Goal: Transaction & Acquisition: Book appointment/travel/reservation

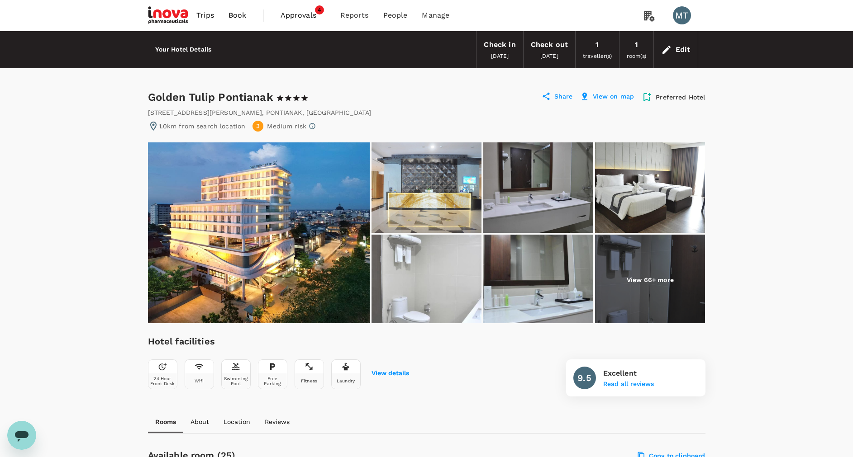
click at [241, 15] on span "Book" at bounding box center [237, 15] width 18 height 11
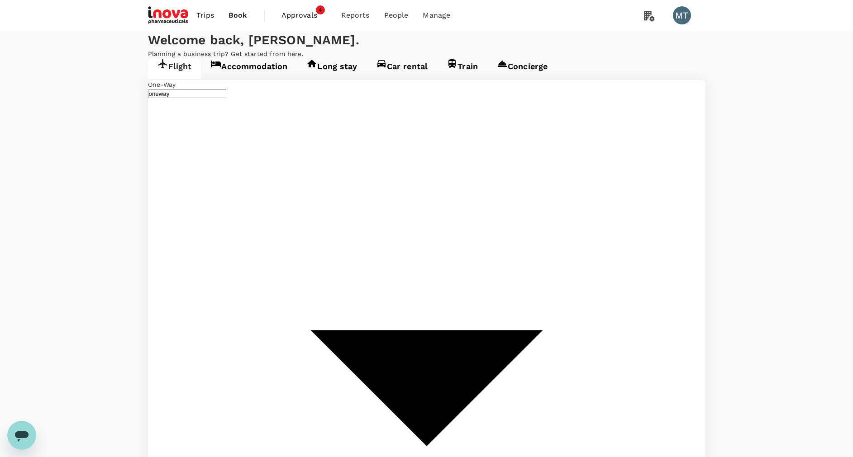
click at [245, 79] on link "Accommodation" at bounding box center [249, 68] width 96 height 21
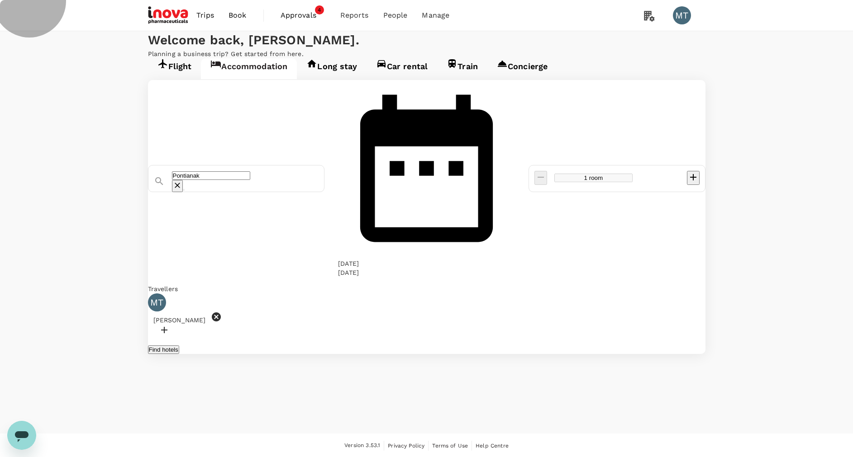
click at [177, 79] on link "Flight" at bounding box center [174, 68] width 53 height 21
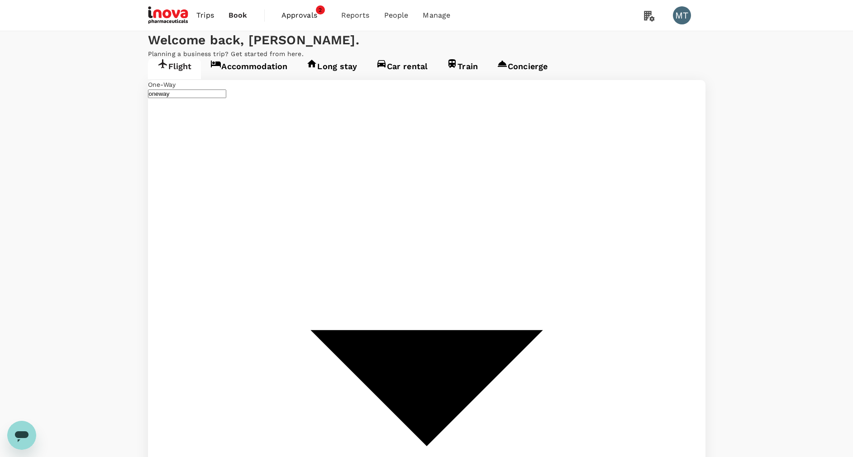
type input "Supadio (PNK)"
type input "Sultan Mahmud Badaruddin II Intl (PLM)"
type input "Supadio (PNK)"
type input "Sultan Mahmud Badaruddin II Intl (PLM)"
type input "Supadio (PNK)"
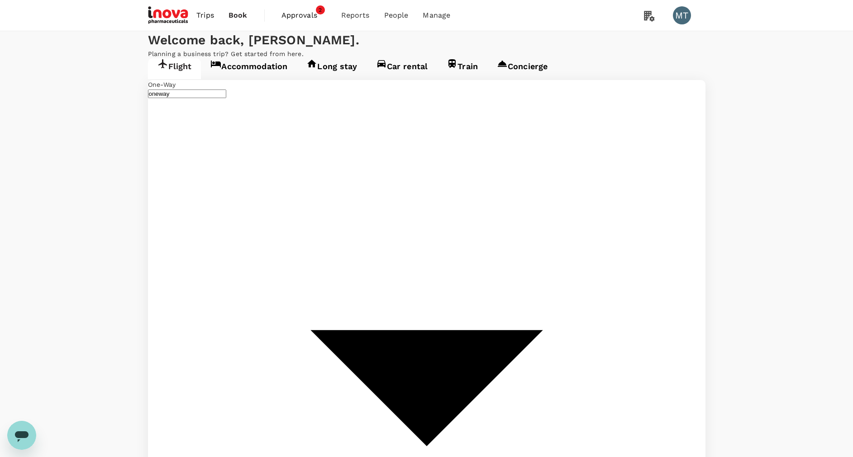
type input "Sultan Mahmud Badaruddin II Intl (PLM)"
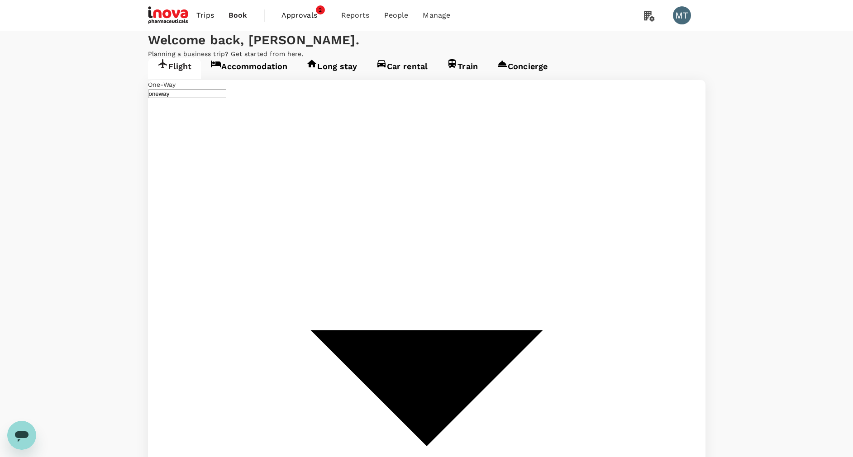
type input "Sultan Thaha (DJB)"
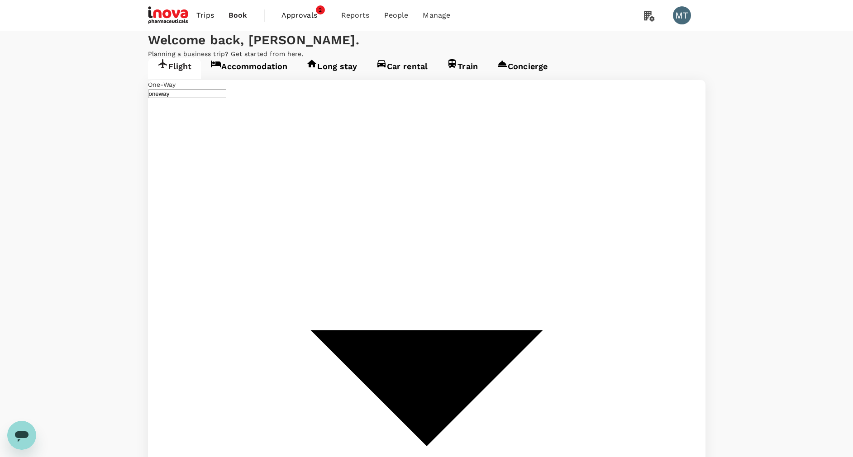
type input "Sultan Thaha (DJB)"
type input "Supadio (PNK)"
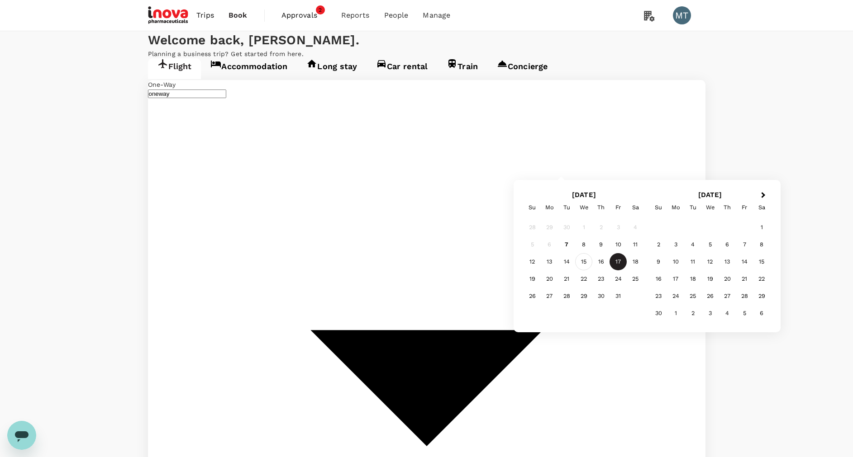
click at [581, 262] on div "15" at bounding box center [583, 261] width 17 height 17
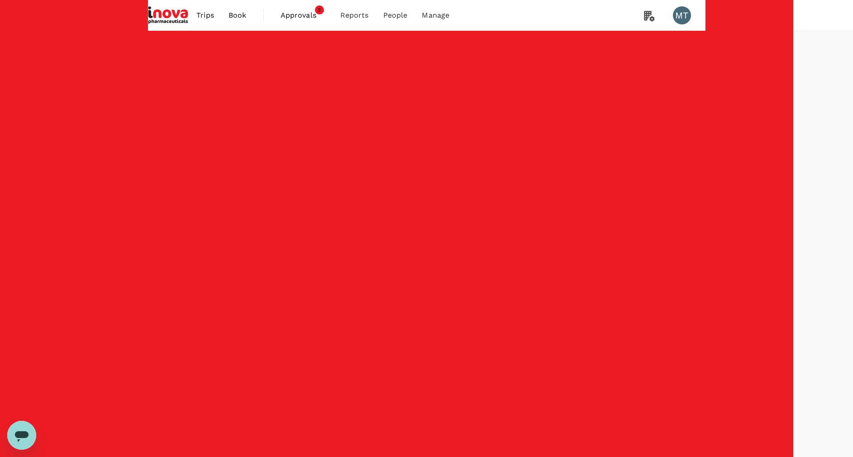
type input "895"
checkbox input "false"
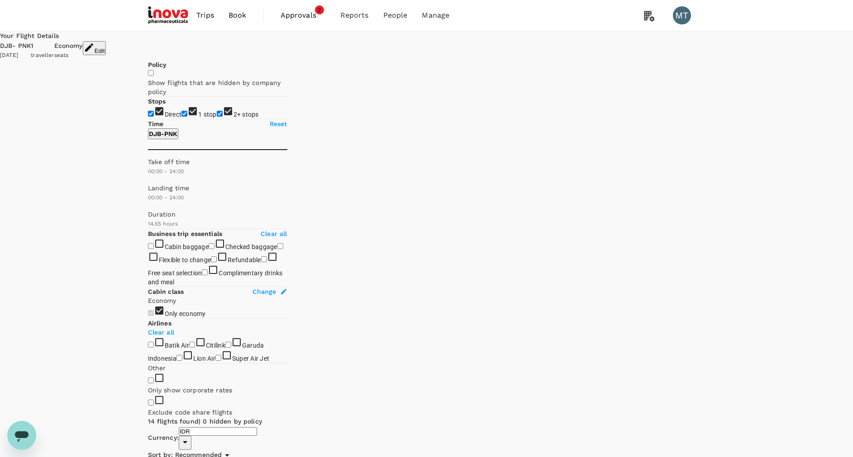
scroll to position [204, 0]
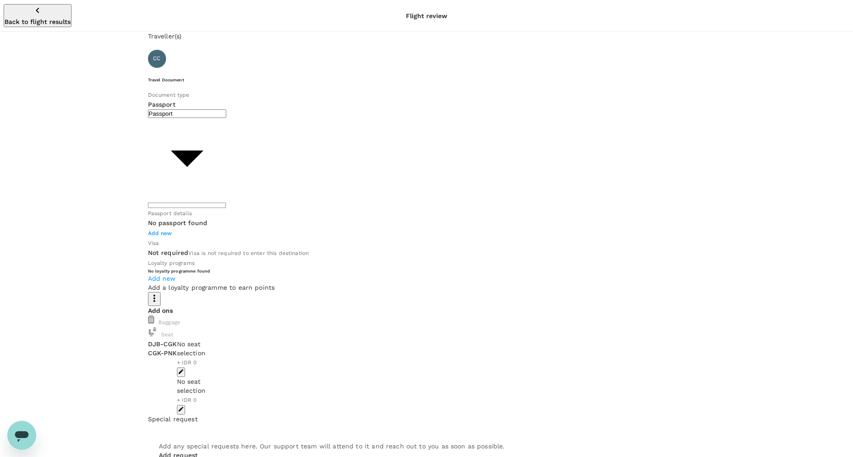
type input "Id card"
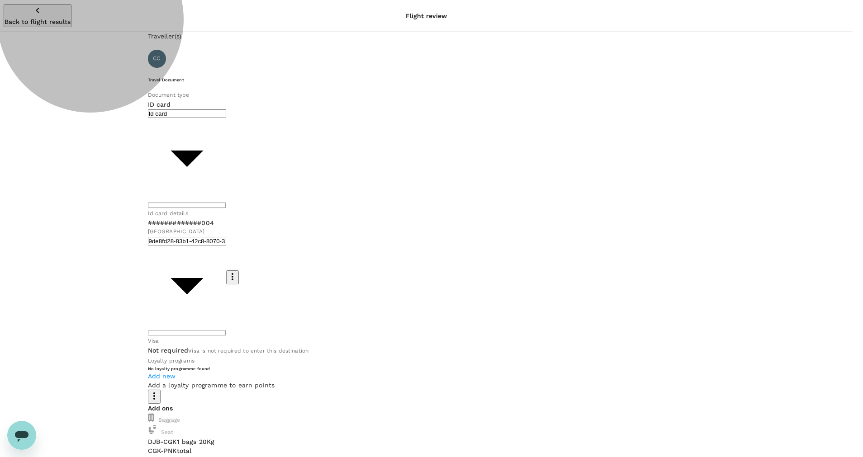
type input "9d87fe9b-f599-4813-91a8-6354e0e2f257"
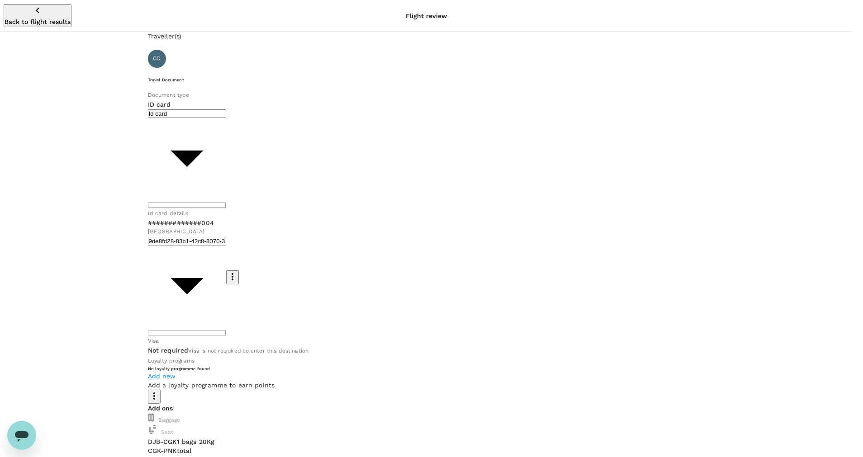
type textarea "Chandra : Flight Jambi to Pontianak"
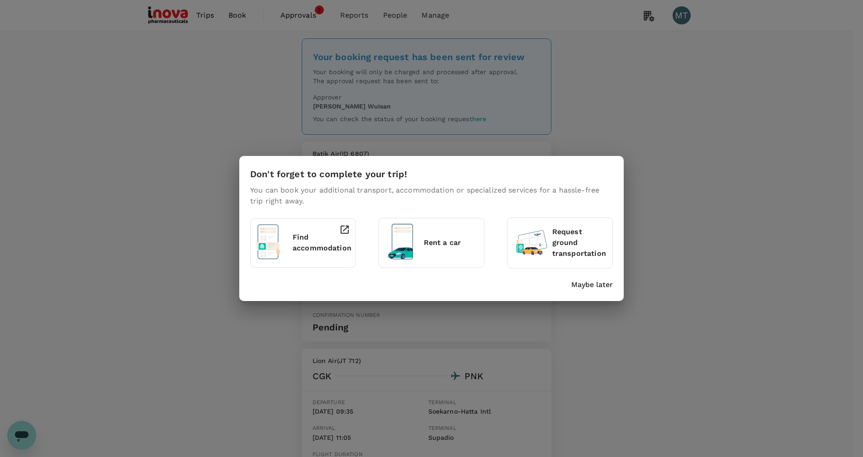
click at [600, 283] on p "Maybe later" at bounding box center [592, 285] width 42 height 11
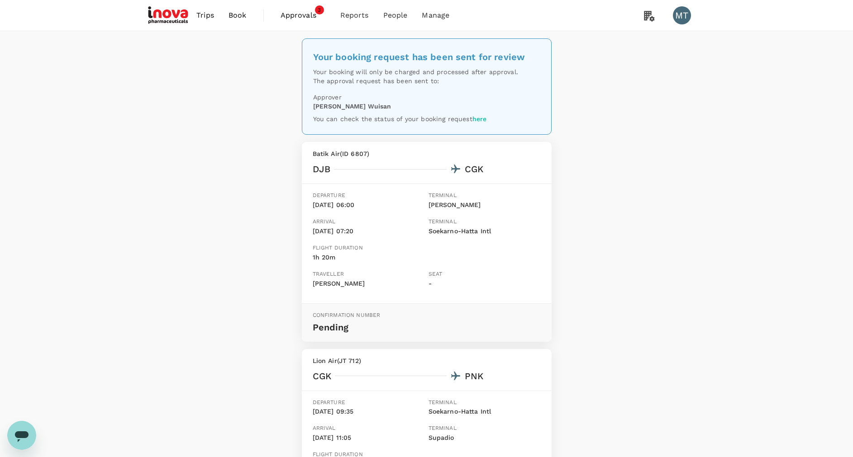
click at [292, 17] on span "Approvals" at bounding box center [303, 15] width 45 height 11
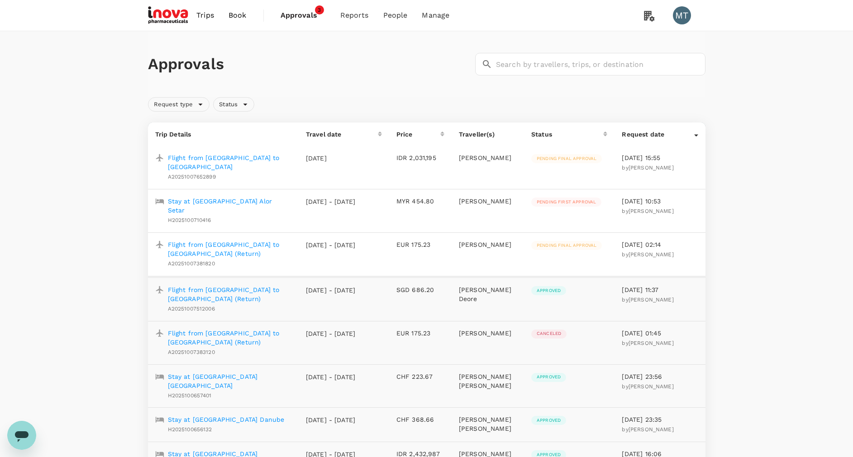
click at [248, 156] on p "Flight from [GEOGRAPHIC_DATA] to [GEOGRAPHIC_DATA]" at bounding box center [230, 162] width 124 height 18
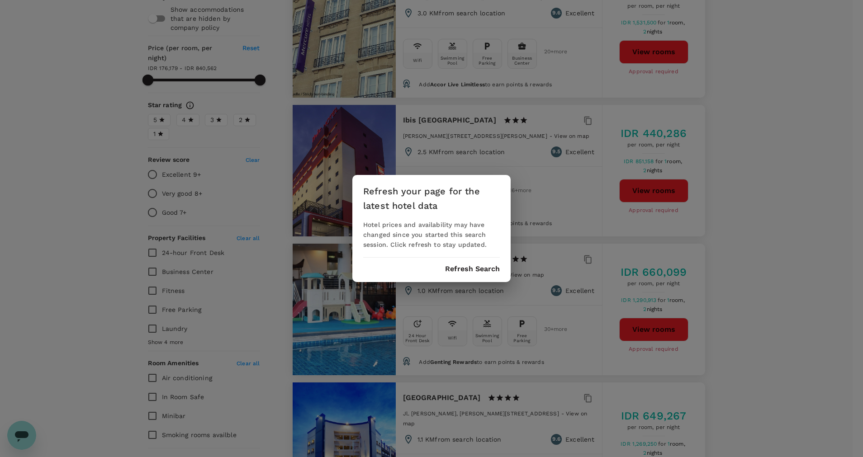
click at [452, 253] on div "Refresh your page for the latest hotel data Hotel prices and availability may h…" at bounding box center [431, 228] width 158 height 107
click at [452, 266] on button "Refresh Search" at bounding box center [472, 269] width 55 height 8
click at [460, 273] on div "Refresh your page for the latest hotel data Hotel prices and availability may h…" at bounding box center [431, 228] width 158 height 107
click at [460, 271] on button "Refresh Search" at bounding box center [472, 269] width 55 height 8
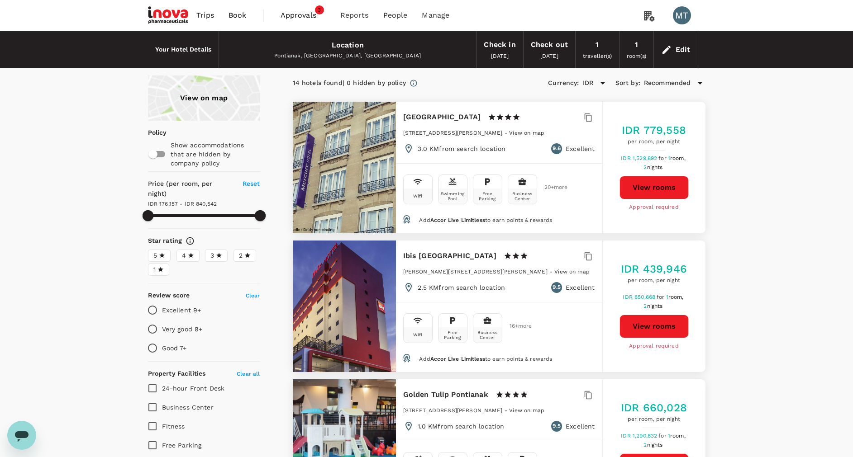
type input "840541.75"
click at [239, 19] on span "Book" at bounding box center [237, 15] width 18 height 11
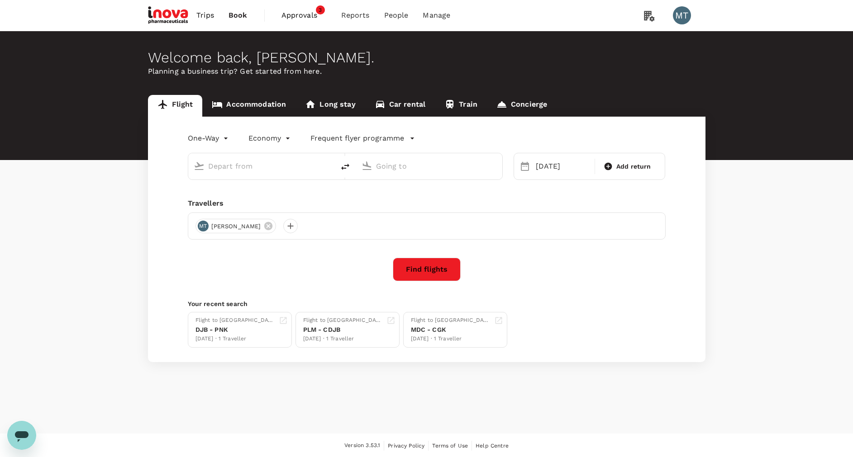
type input "Sultan Thaha (DJB)"
type input "Supadio (PNK)"
type input "Sultan Thaha (DJB)"
type input "Supadio (PNK)"
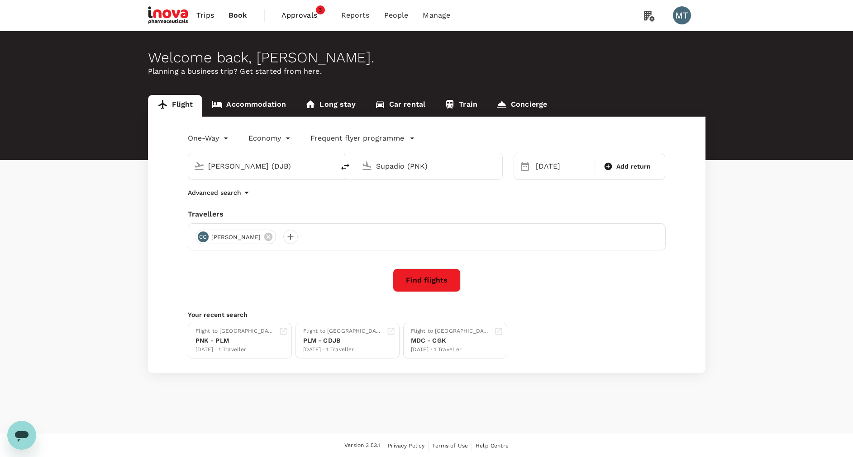
click at [352, 166] on button "delete" at bounding box center [345, 167] width 22 height 22
type input "Supadio (PNK)"
type input "Sultan Thaha (DJB)"
click at [257, 160] on input "Supadio (PNK)" at bounding box center [261, 166] width 107 height 14
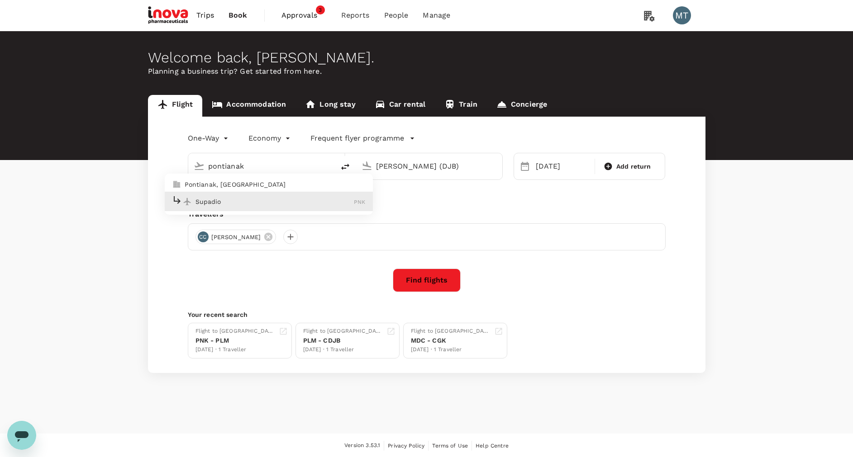
click at [247, 201] on p "Supadio" at bounding box center [274, 201] width 159 height 9
type input "Supadio (PNK)"
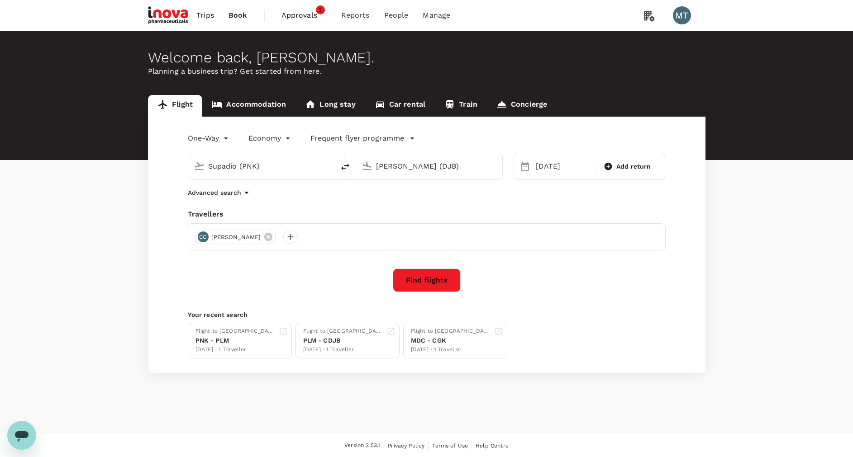
click at [394, 171] on input "Sultan Thaha (DJB)" at bounding box center [429, 166] width 107 height 14
click at [399, 198] on p "Sultan Mahmud Badaruddin II Intl" at bounding box center [442, 201] width 159 height 9
type input "Sultan Mahmud Badaruddin II Intl (PLM)"
click at [552, 168] on div "15 Oct" at bounding box center [562, 166] width 61 height 18
click at [617, 260] on div "17" at bounding box center [617, 261] width 17 height 17
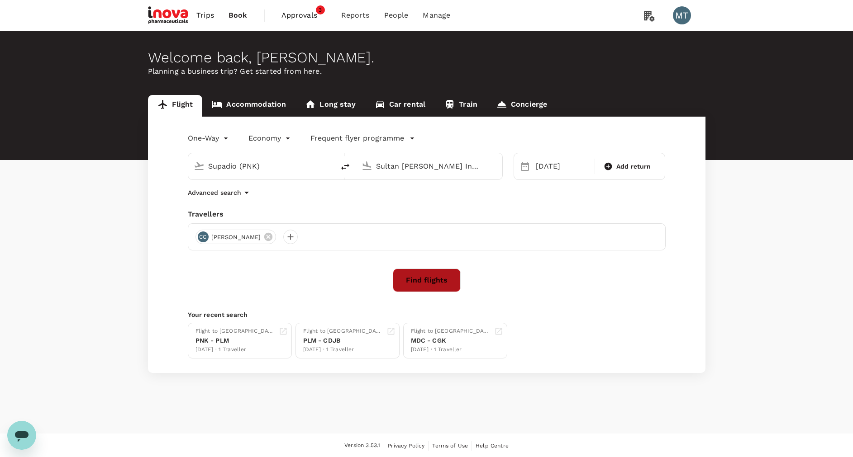
click at [415, 277] on button "Find flights" at bounding box center [427, 281] width 68 height 24
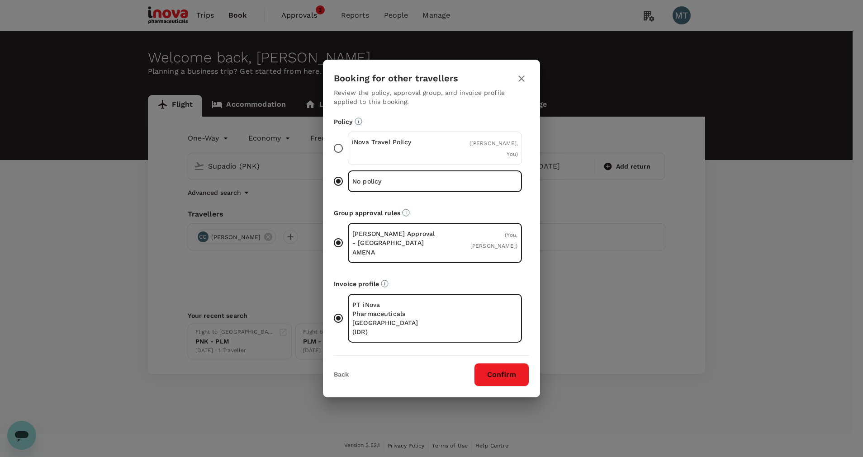
click at [378, 159] on div "iNova Travel Policy" at bounding box center [393, 149] width 83 height 22
click at [348, 158] on input "iNova Travel Policy ( Chandra Chandra, You )" at bounding box center [338, 148] width 19 height 19
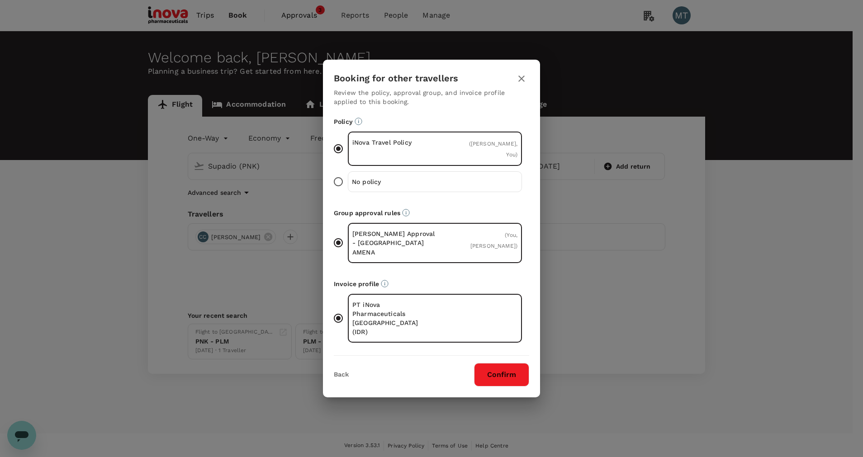
click at [499, 376] on div "Booking for other travellers Review the policy, approval group, and invoice pro…" at bounding box center [431, 229] width 217 height 338
click at [499, 366] on button "Confirm" at bounding box center [501, 375] width 55 height 24
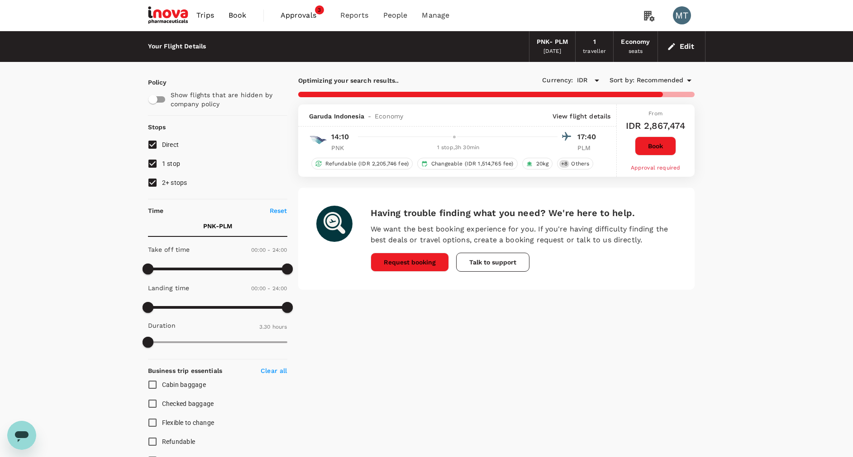
type input "455"
checkbox input "false"
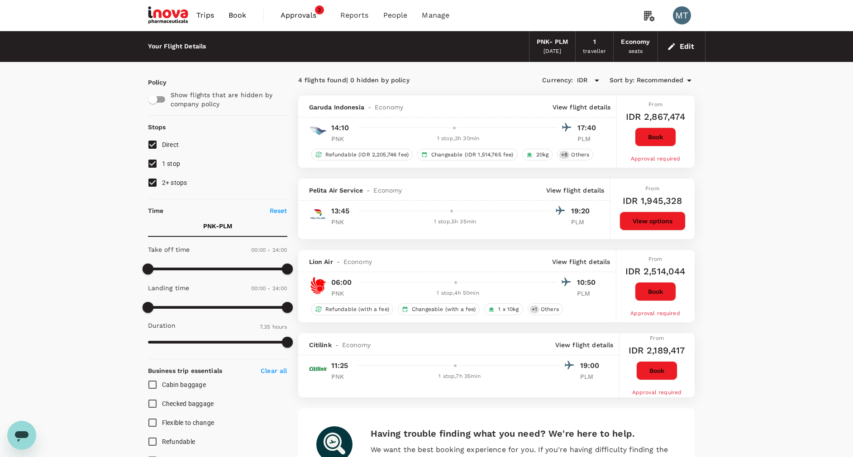
click at [242, 20] on span "Book" at bounding box center [237, 15] width 18 height 11
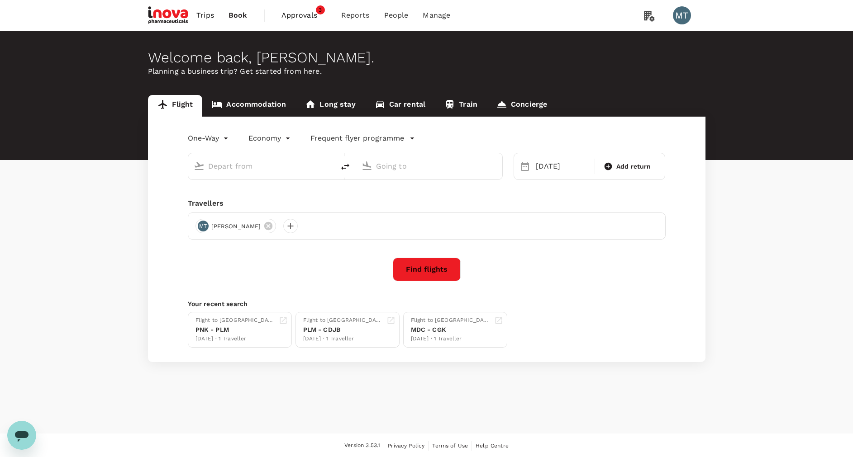
type input "Supadio (PNK)"
type input "[PERSON_NAME] Intl (PLM)"
type input "Supadio (PNK)"
type input "[PERSON_NAME] Intl (PLM)"
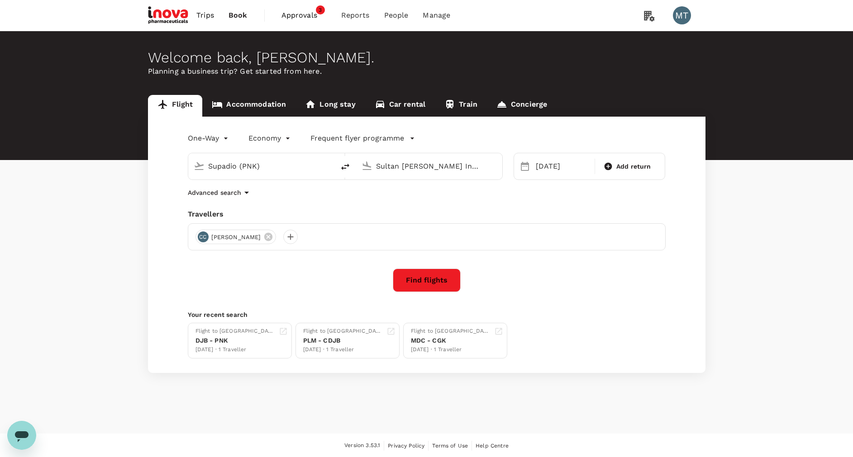
click at [262, 105] on link "Accommodation" at bounding box center [248, 106] width 93 height 22
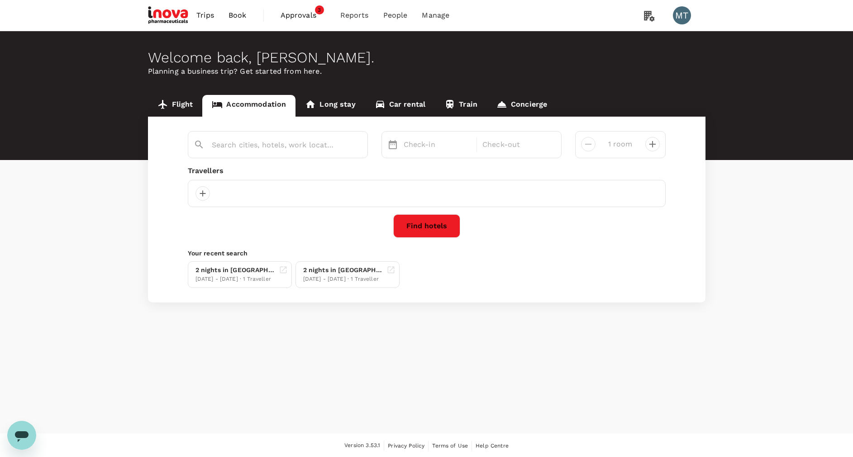
type input "Pontianak"
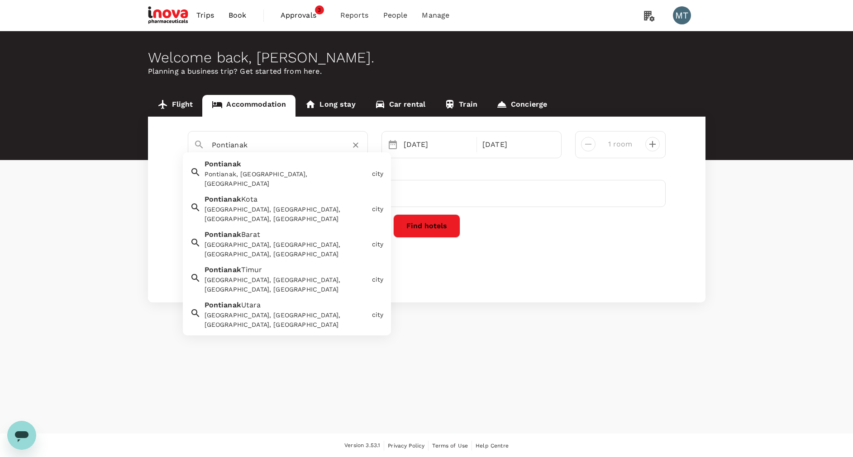
click at [256, 149] on input "Pontianak" at bounding box center [274, 145] width 125 height 14
click at [554, 263] on div "2 nights in Jambi 13 Oct - 15 Oct · 1 Traveller" at bounding box center [424, 273] width 481 height 30
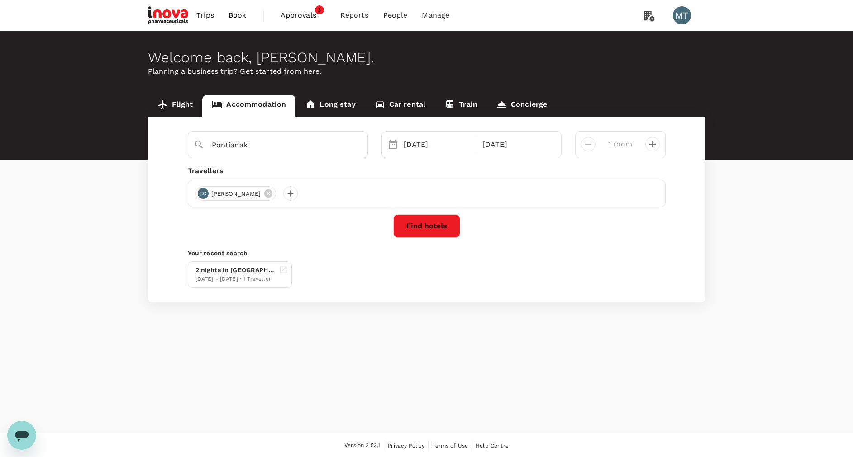
click at [415, 225] on button "Find hotels" at bounding box center [426, 226] width 67 height 24
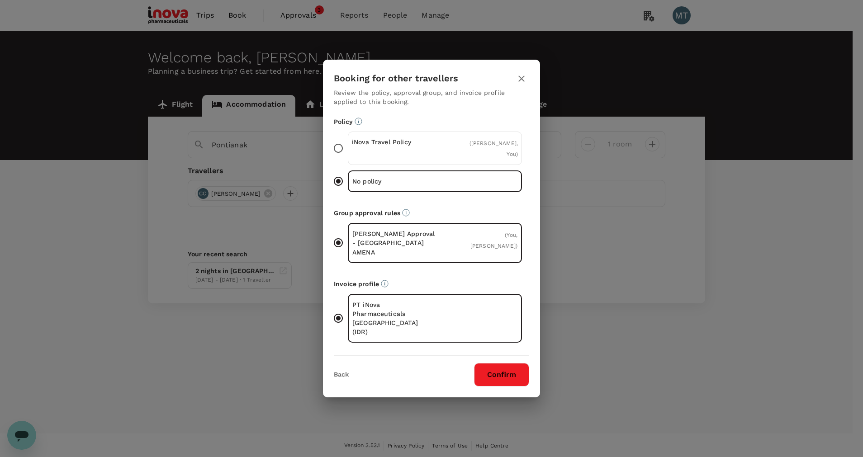
click at [432, 147] on p "iNova Travel Policy" at bounding box center [393, 142] width 83 height 9
click at [348, 154] on input "iNova Travel Policy ( Chandra Chandra, You )" at bounding box center [338, 148] width 19 height 19
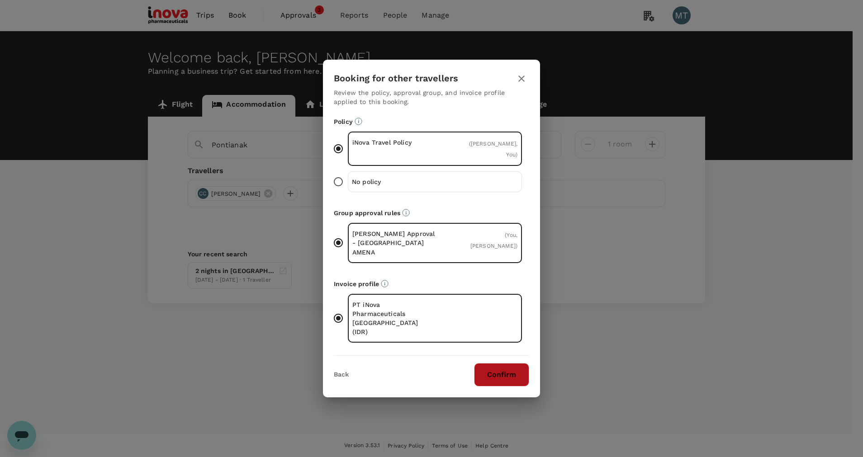
click at [501, 363] on button "Confirm" at bounding box center [501, 375] width 55 height 24
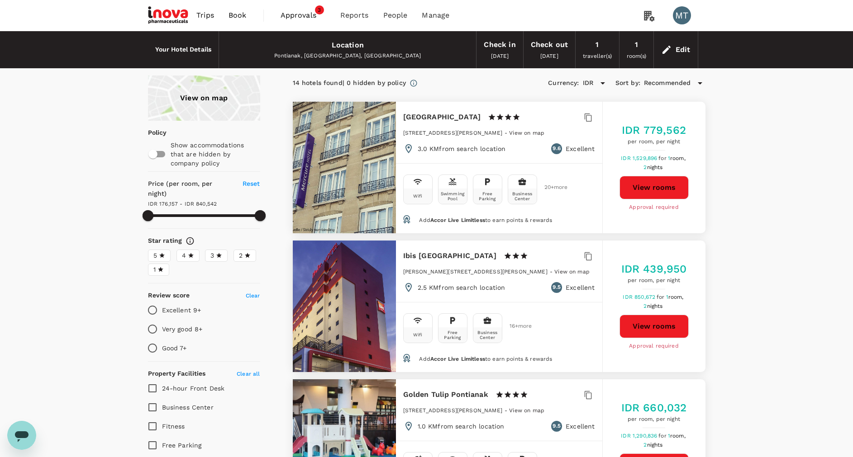
click at [654, 190] on button "View rooms" at bounding box center [653, 188] width 69 height 24
type input "840541.75"
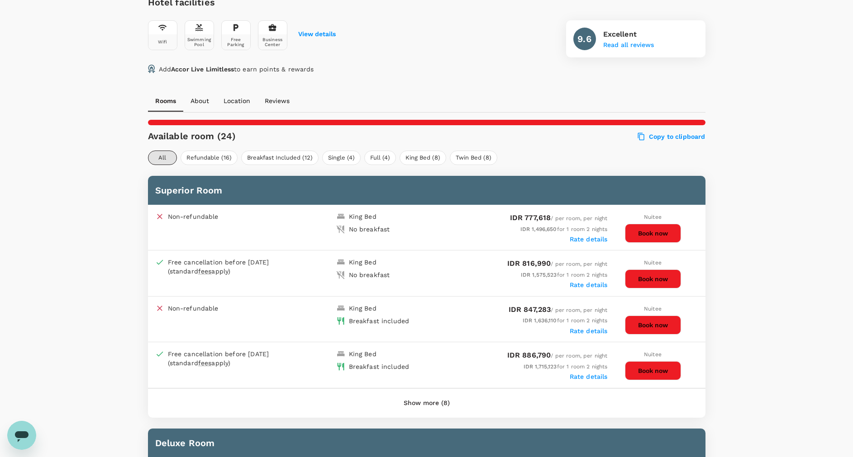
scroll to position [543, 0]
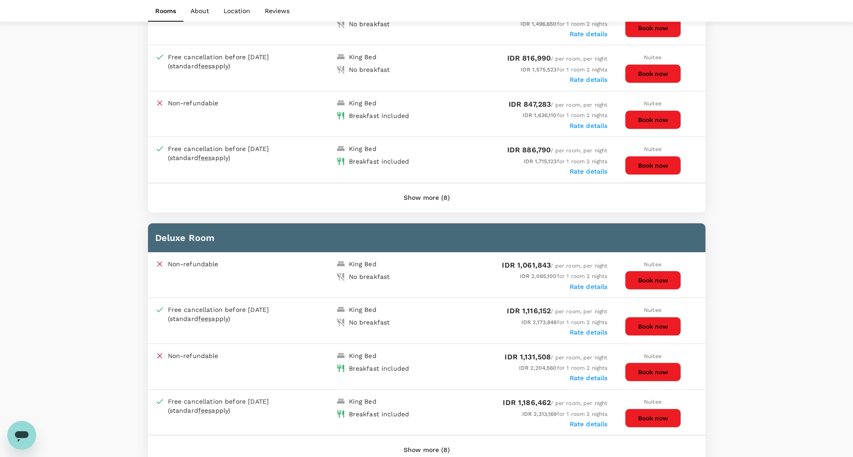
click at [435, 197] on button "Show more (8)" at bounding box center [426, 198] width 71 height 22
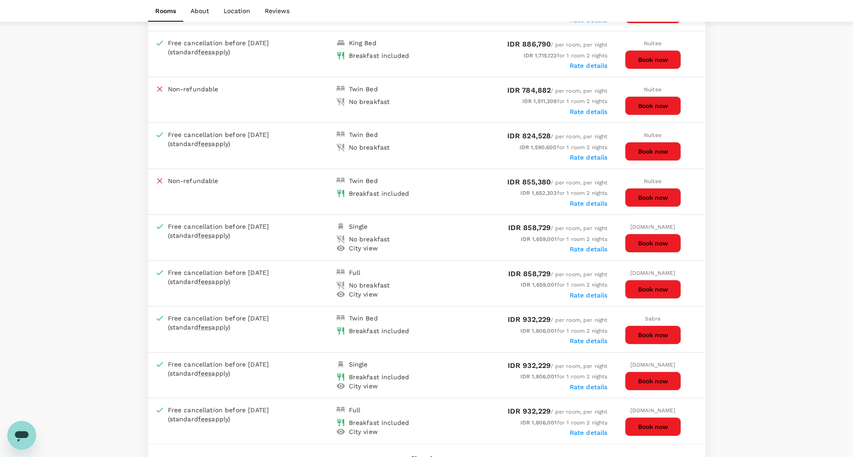
scroll to position [679, 0]
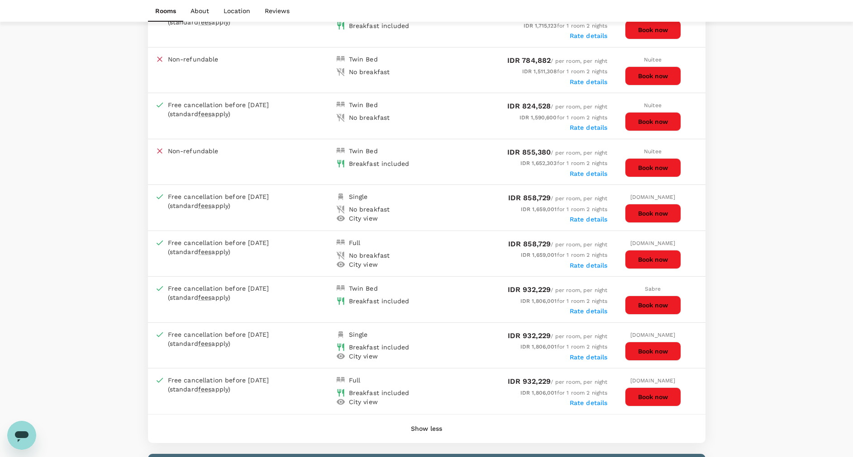
click at [664, 349] on button "Book now" at bounding box center [653, 351] width 56 height 19
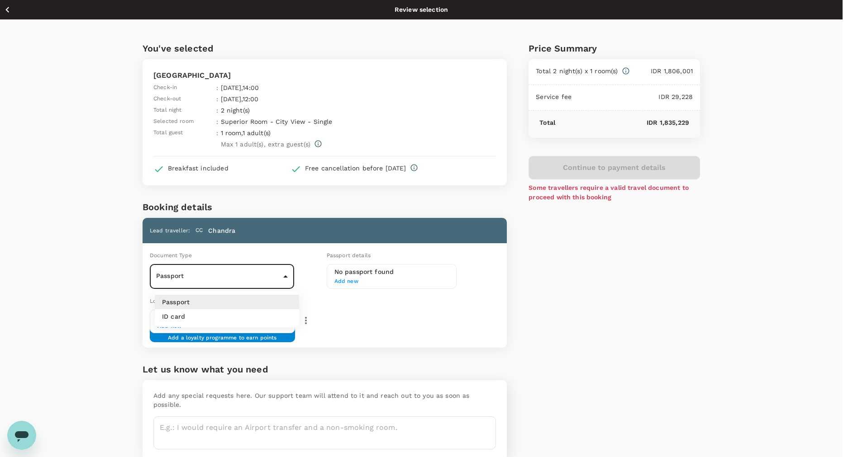
click at [290, 276] on body "Back to hotel details Review selection You've selected Mercure Pontianak City C…" at bounding box center [426, 249] width 853 height 499
click at [276, 313] on li "ID card" at bounding box center [227, 316] width 144 height 14
type input "Id card"
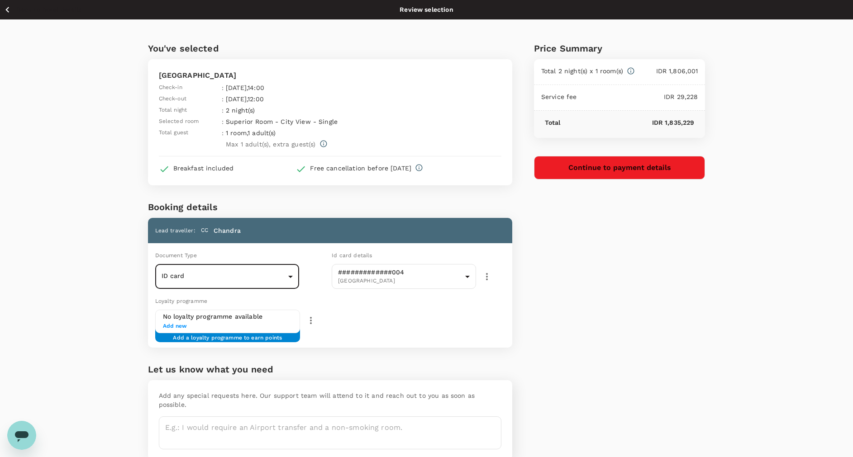
click at [626, 165] on button "Continue to payment details" at bounding box center [619, 168] width 171 height 24
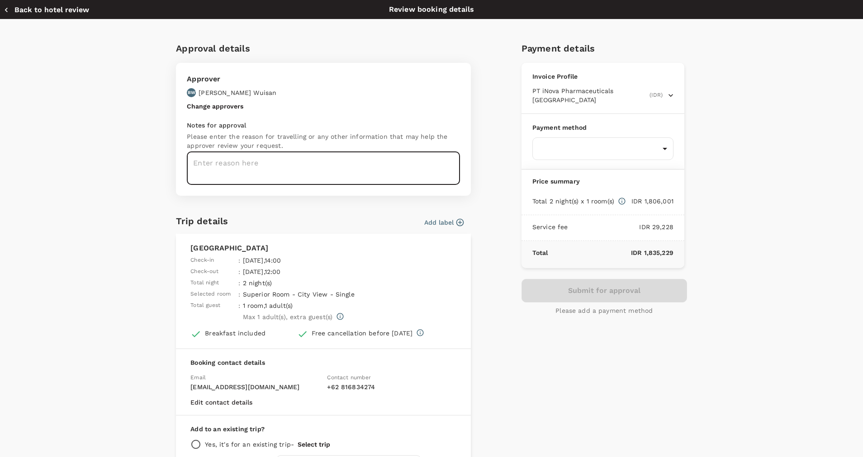
click at [302, 171] on textarea at bounding box center [323, 168] width 273 height 33
type textarea "H"
type textarea "Chandra Hotel in Pontianak : 15-17 Oct 2025"
click at [552, 144] on body "Back to hotel details Review selection You've selected Mercure Pontianak City C…" at bounding box center [431, 249] width 863 height 499
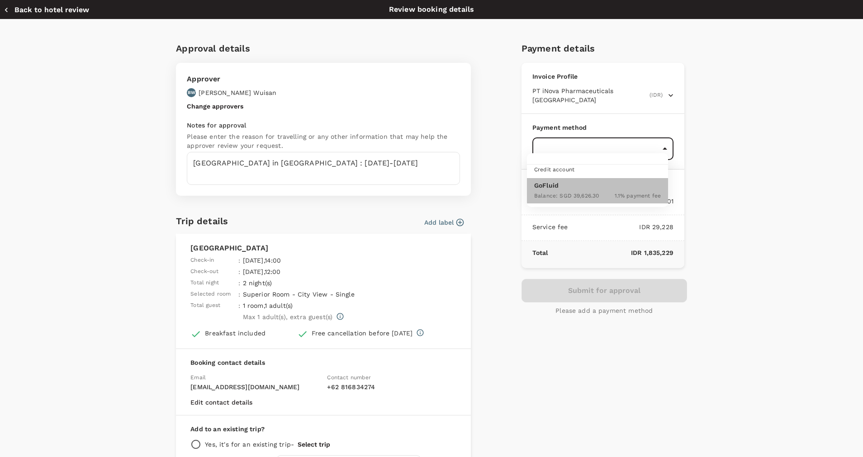
click at [554, 184] on p "GoFluid" at bounding box center [597, 185] width 127 height 9
type input "9d87fe9b-f599-4813-91a8-6354e0e2f257"
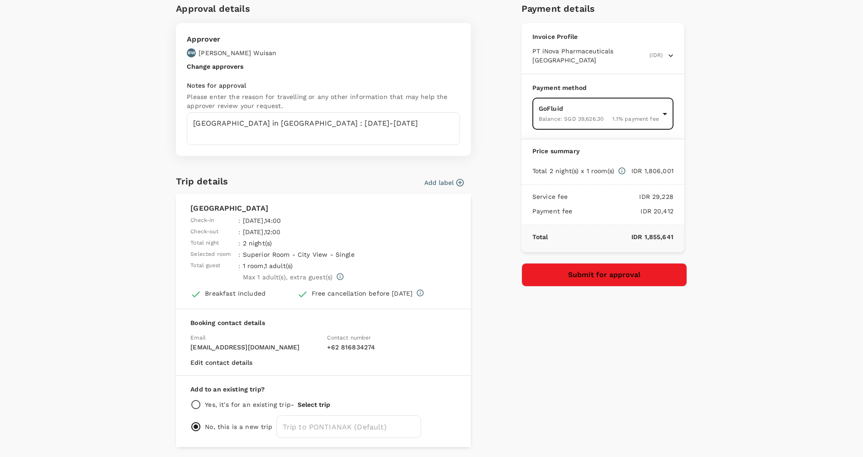
scroll to position [71, 0]
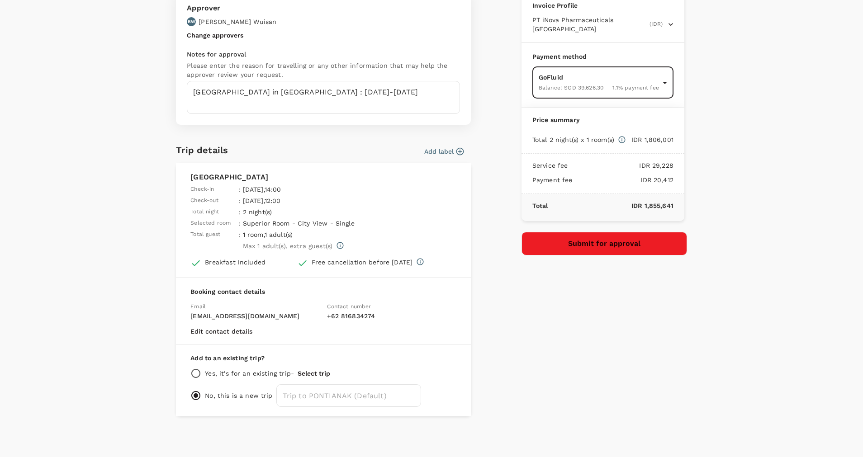
click at [589, 232] on button "Submit for approval" at bounding box center [605, 244] width 166 height 24
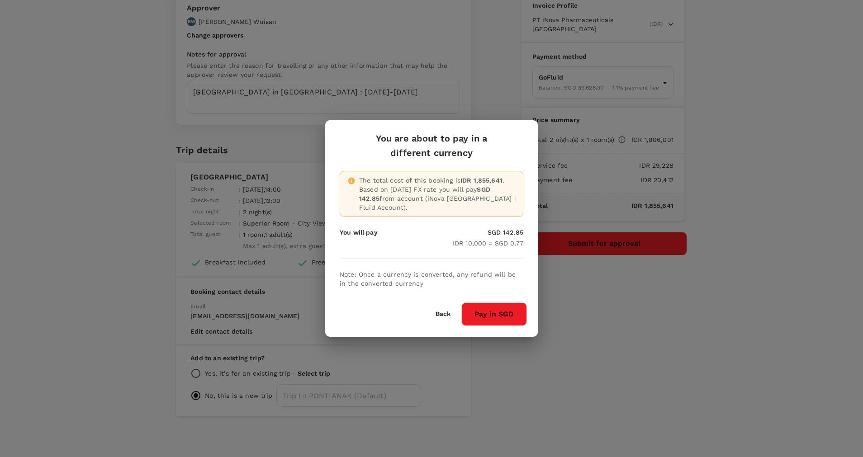
click at [498, 314] on button "Pay in SGD" at bounding box center [494, 315] width 66 height 24
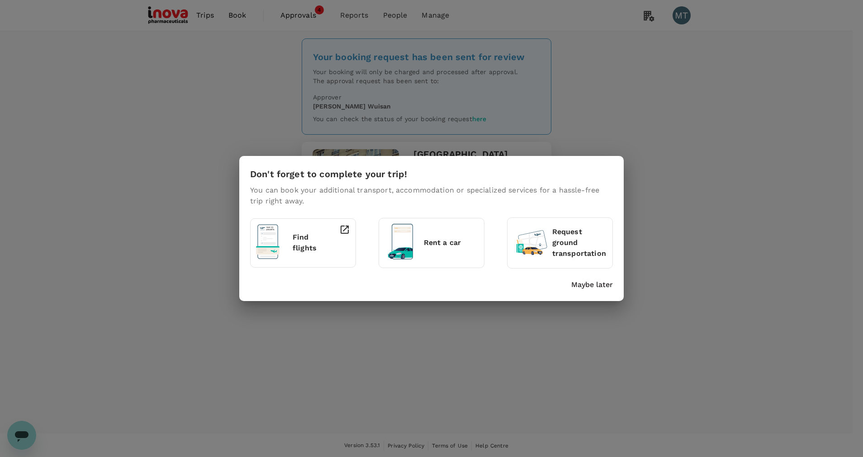
click at [597, 290] on div "Don't forget to complete your trip! You can book your additional transport, acc…" at bounding box center [431, 228] width 385 height 145
click at [598, 287] on p "Maybe later" at bounding box center [592, 285] width 42 height 11
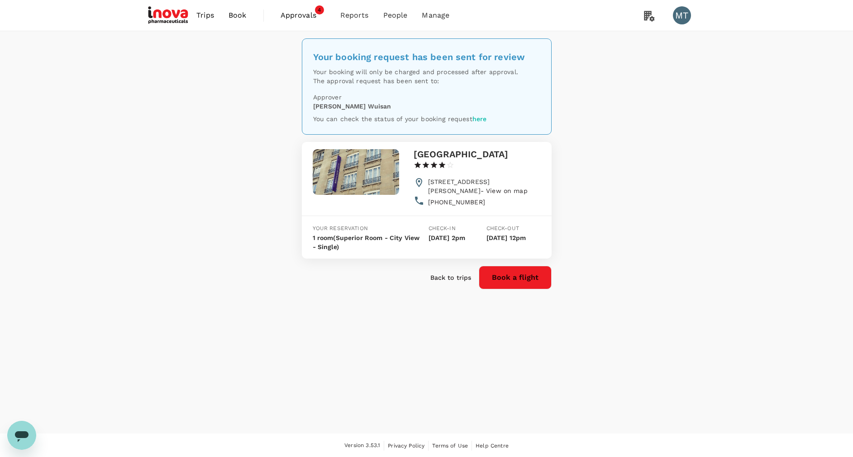
click at [709, 262] on div "Your booking request has been sent for review Your booking will only be charged…" at bounding box center [426, 232] width 853 height 403
click at [241, 11] on span "Book" at bounding box center [237, 15] width 18 height 11
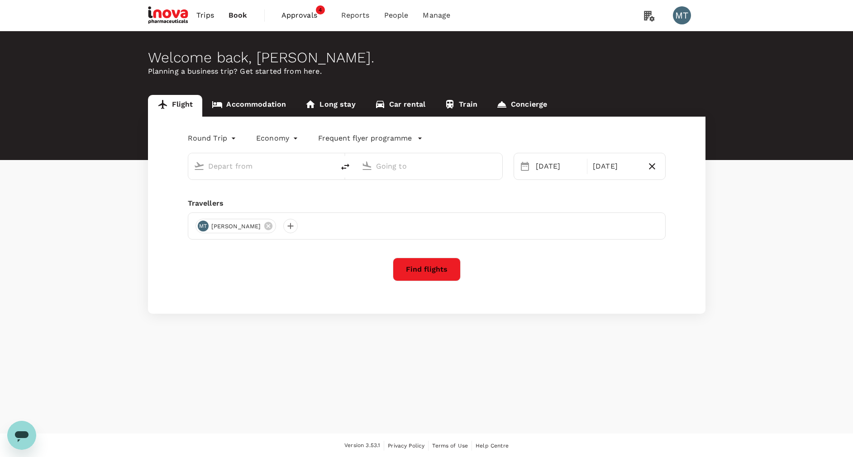
type input "oneway"
type input "Supadio (PNK)"
type input "Sultan Mahmud Badaruddin II Intl (PLM)"
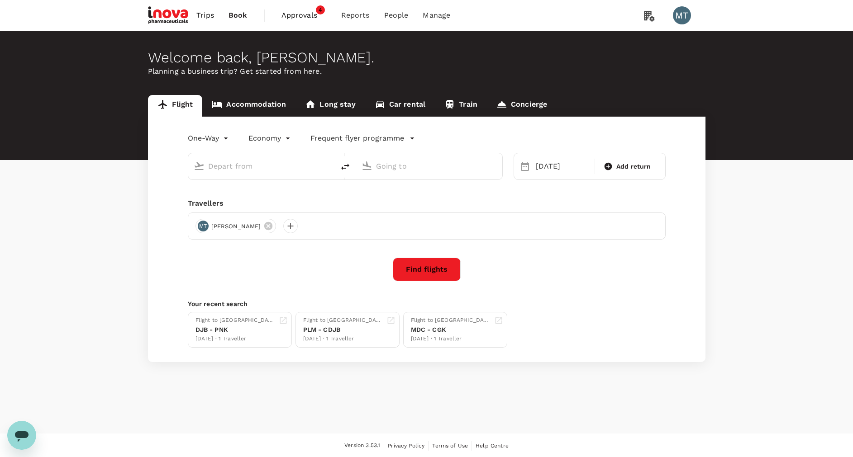
type input "Supadio (PNK)"
type input "Sultan Mahmud Badaruddin II Intl (PLM)"
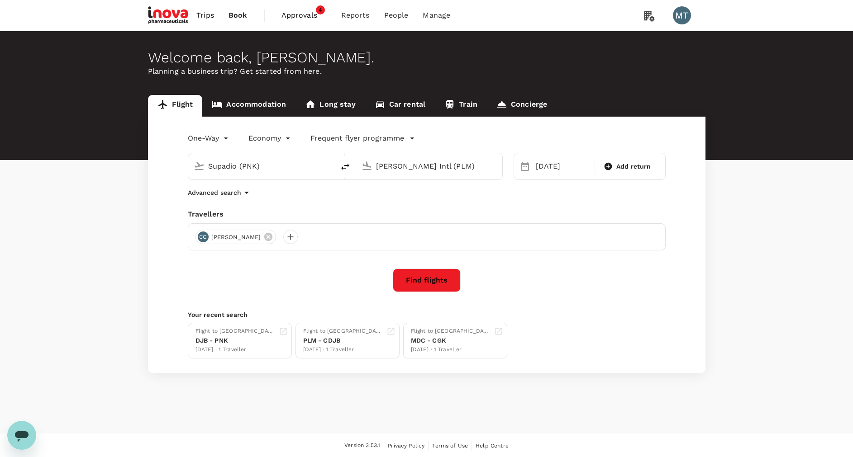
click at [248, 101] on link "Accommodation" at bounding box center [248, 106] width 93 height 22
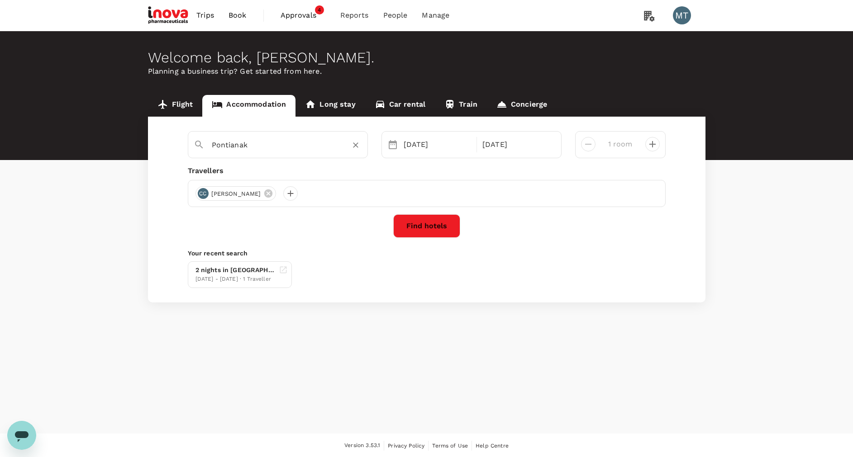
click at [301, 147] on input "Pontianak" at bounding box center [274, 145] width 125 height 14
type input "[GEOGRAPHIC_DATA]"
click at [425, 144] on div "15 Oct" at bounding box center [437, 145] width 75 height 18
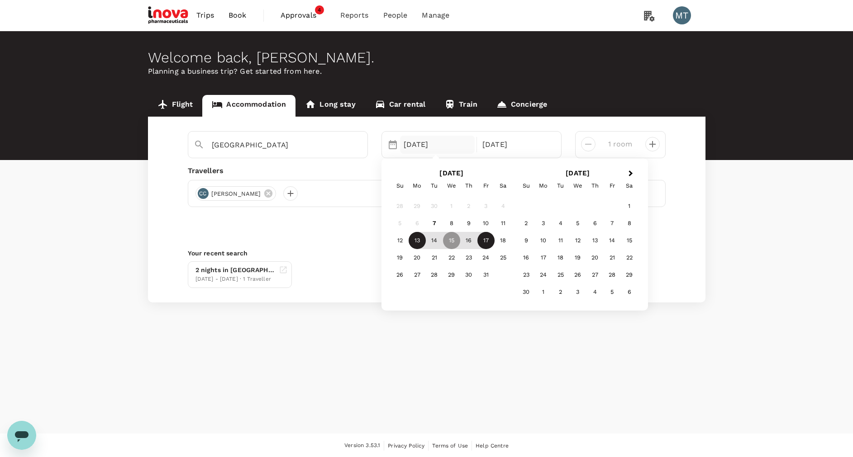
click at [419, 241] on div "13" at bounding box center [417, 240] width 17 height 17
click at [459, 243] on div "15" at bounding box center [451, 240] width 17 height 17
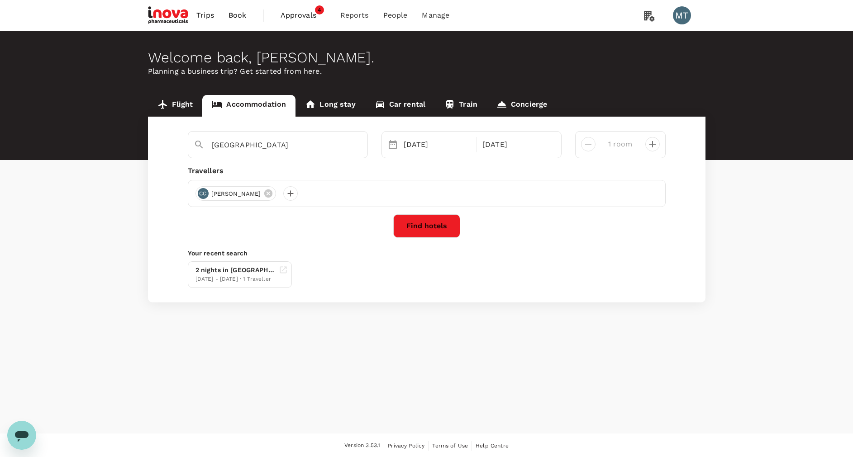
click at [408, 221] on button "Find hotels" at bounding box center [426, 226] width 67 height 24
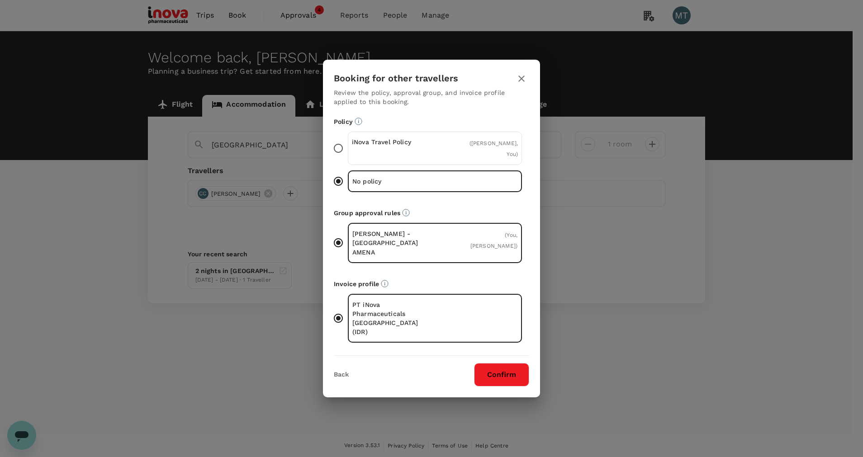
click at [410, 147] on p "iNova Travel Policy" at bounding box center [393, 142] width 83 height 9
click at [348, 158] on input "iNova Travel Policy ( Chandra Chandra, You )" at bounding box center [338, 148] width 19 height 19
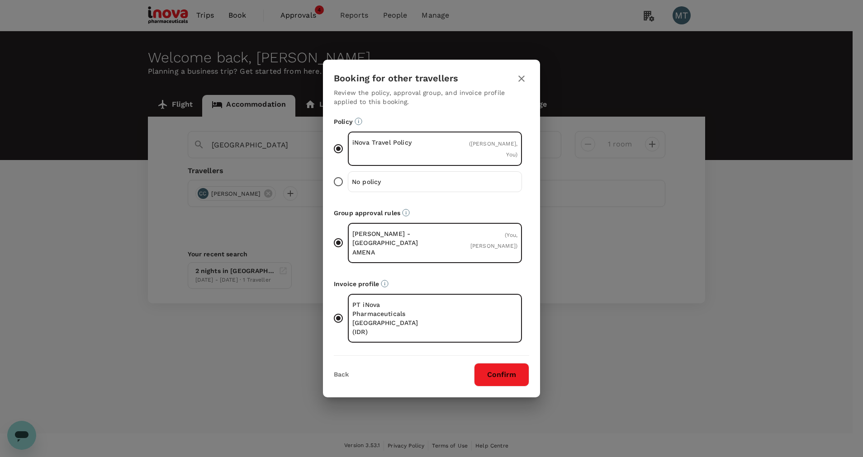
click at [496, 363] on button "Confirm" at bounding box center [501, 375] width 55 height 24
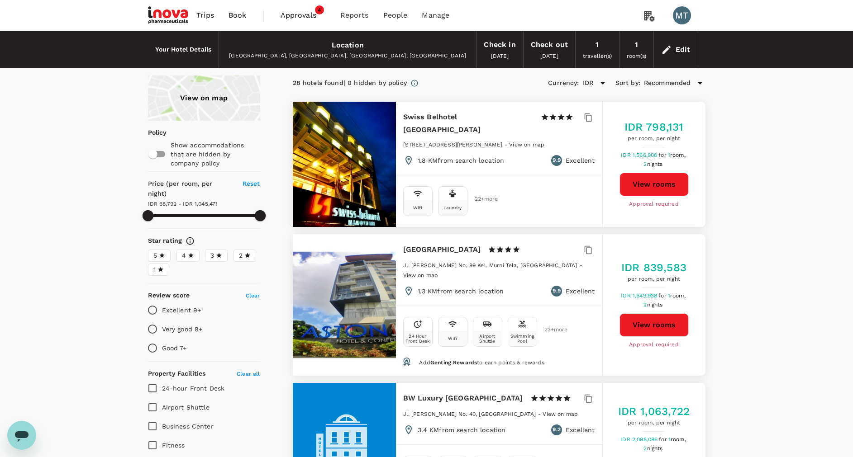
click at [656, 176] on button "View rooms" at bounding box center [653, 185] width 69 height 24
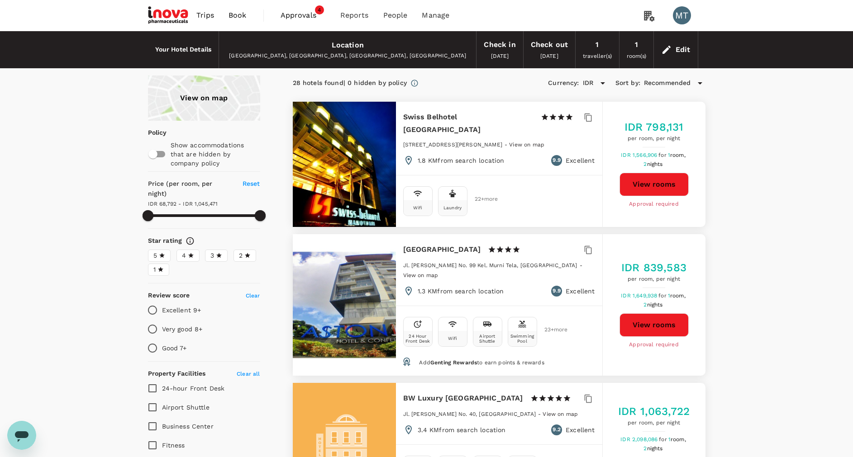
type input "1045469.75"
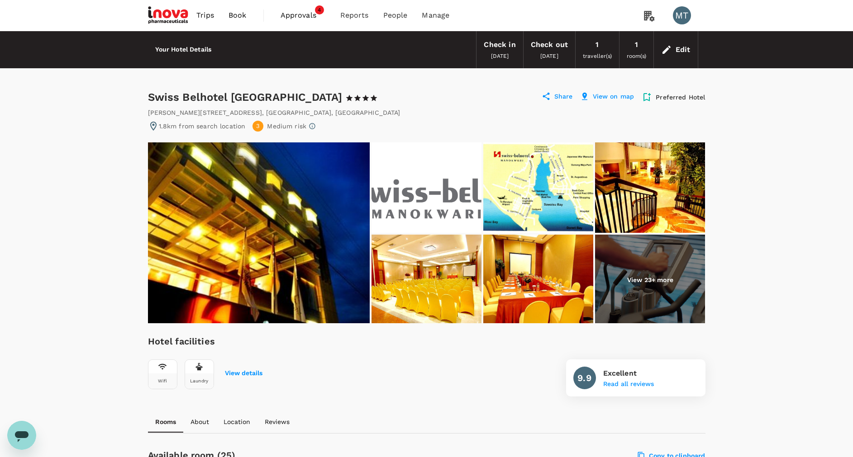
scroll to position [339, 0]
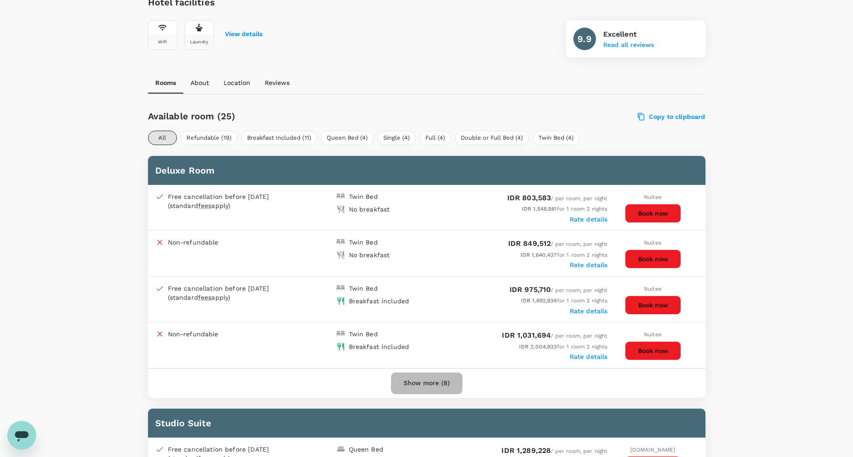
click at [423, 385] on button "Show more (8)" at bounding box center [426, 384] width 71 height 22
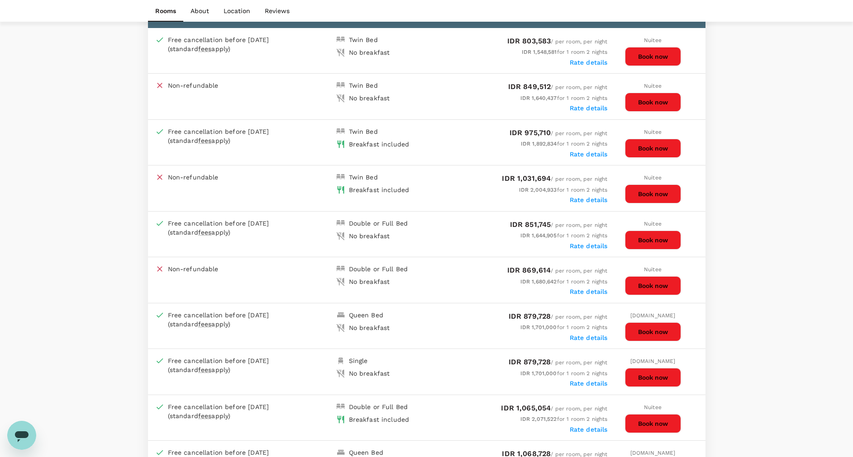
scroll to position [475, 0]
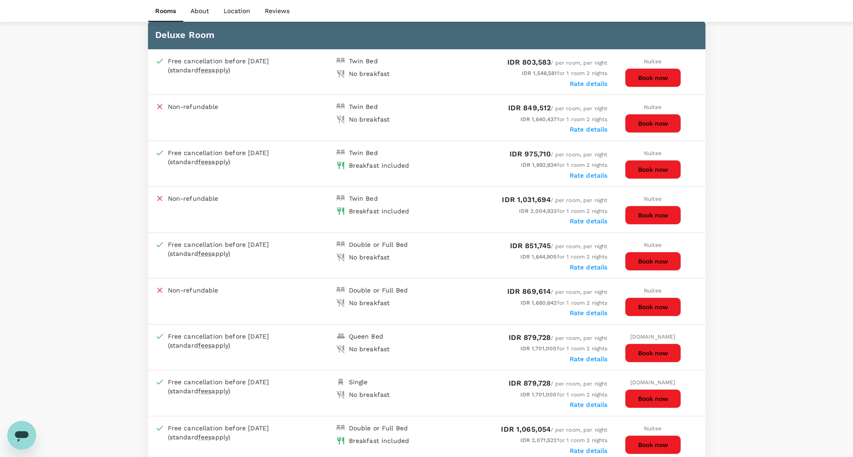
click at [649, 168] on button "Book now" at bounding box center [653, 169] width 56 height 19
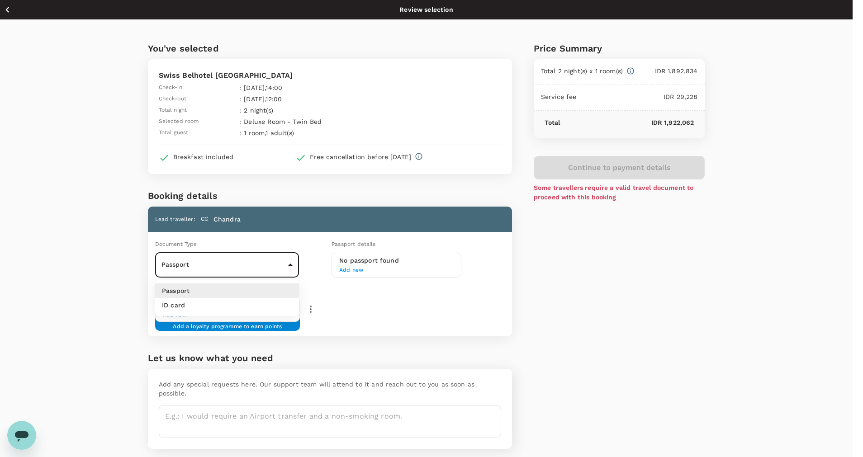
click at [291, 266] on body "Back to hotel details Review selection You've selected Swiss Belhotel [GEOGRAPH…" at bounding box center [431, 244] width 863 height 488
click at [271, 308] on li "ID card" at bounding box center [227, 305] width 144 height 14
type input "Id card"
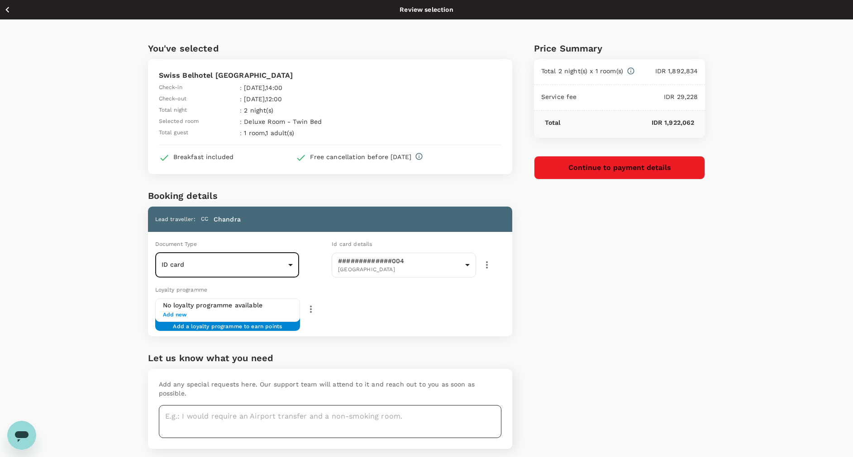
click at [397, 410] on textarea at bounding box center [330, 421] width 343 height 33
type textarea "1 Bed, No Smoking"
click at [603, 169] on button "Continue to payment details" at bounding box center [619, 168] width 171 height 24
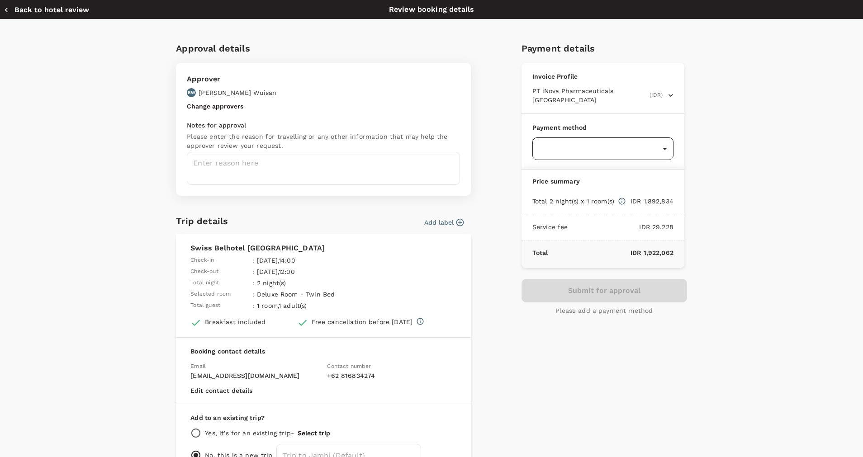
click at [570, 140] on body "Back to hotel details Review selection You've selected Swiss Belhotel Jambi Che…" at bounding box center [431, 244] width 863 height 488
click at [536, 187] on p "GoFluid" at bounding box center [597, 185] width 127 height 9
type input "9d87fe9b-f599-4813-91a8-6354e0e2f257"
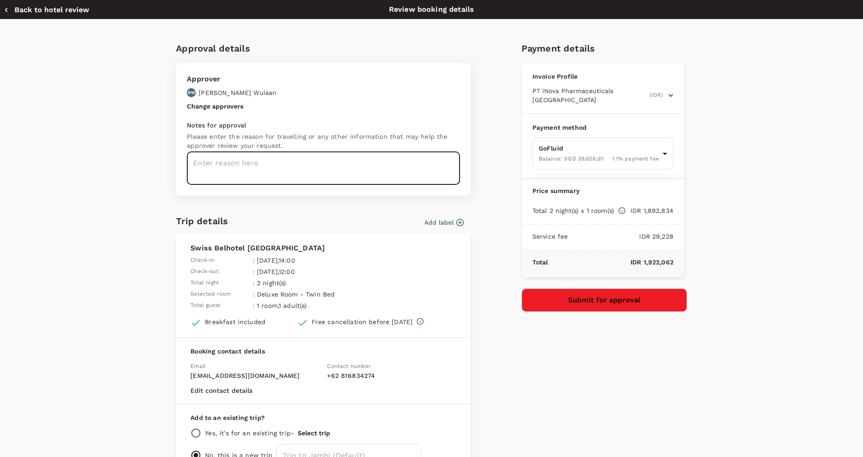
click at [426, 176] on textarea at bounding box center [323, 168] width 273 height 33
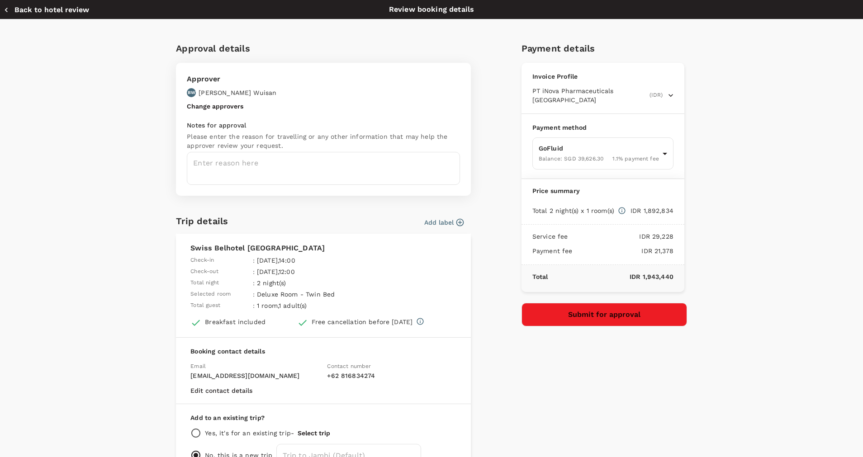
scroll to position [60, 0]
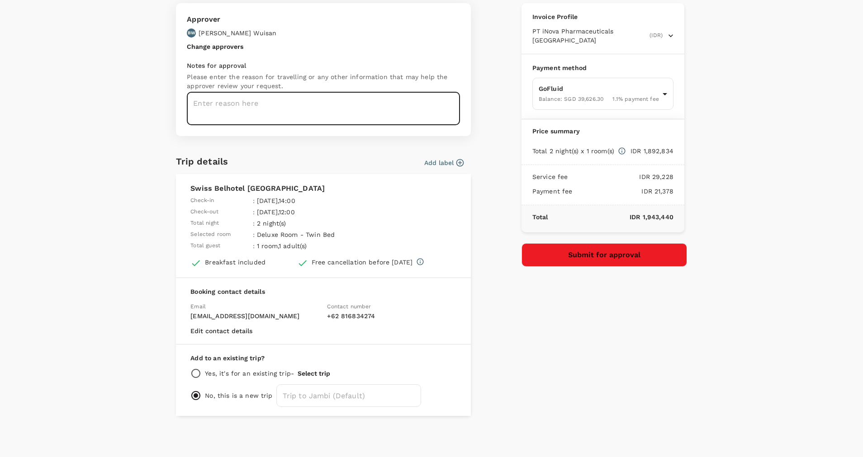
click at [268, 110] on textarea at bounding box center [323, 108] width 273 height 33
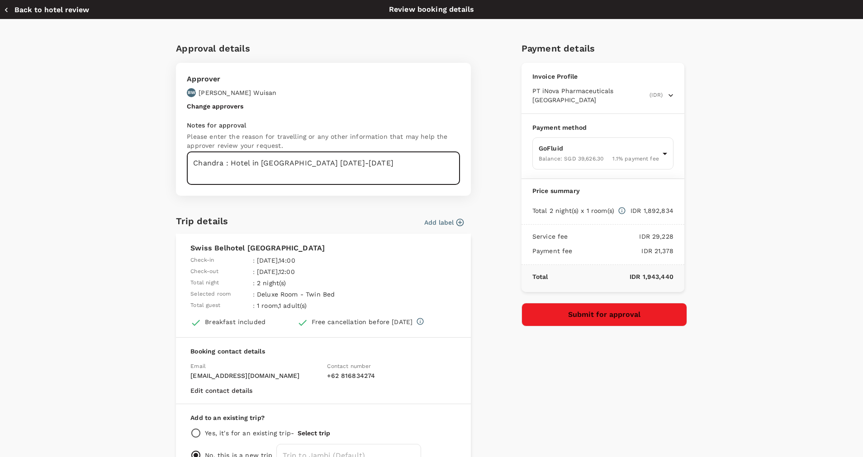
type textarea "Chandra : Hotel in Jambi 13-15 Oct 2025"
click at [655, 308] on button "Submit for approval" at bounding box center [605, 315] width 166 height 24
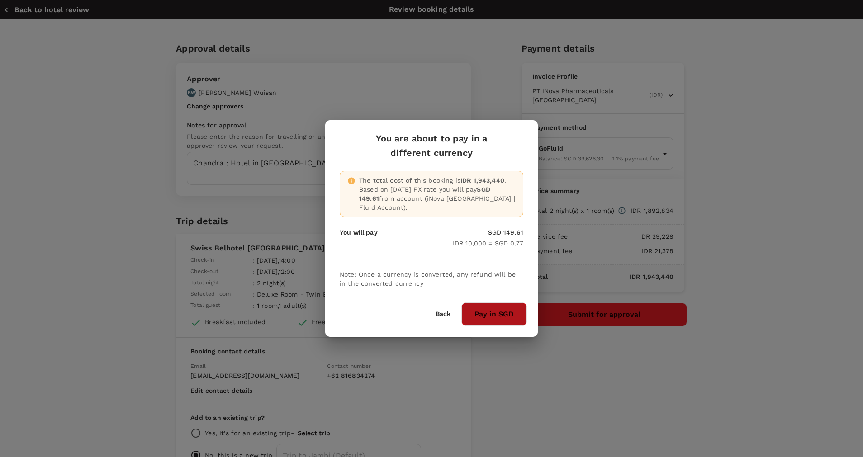
click at [510, 310] on button "Pay in SGD" at bounding box center [494, 315] width 66 height 24
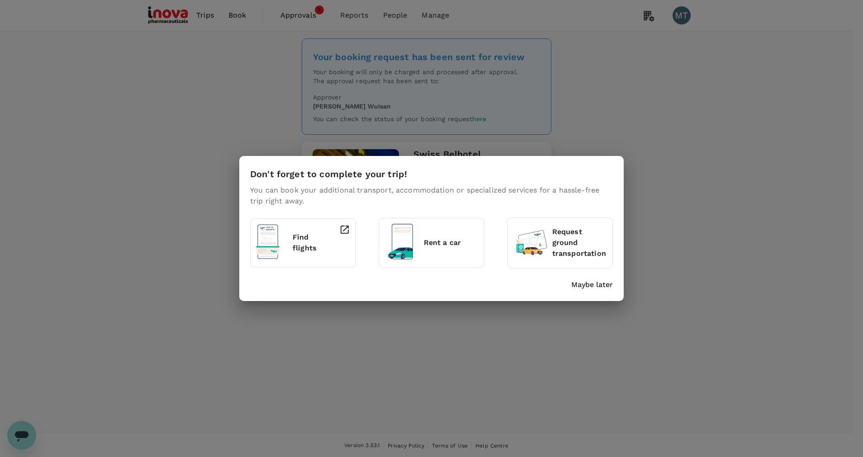
click at [585, 288] on p "Maybe later" at bounding box center [592, 285] width 42 height 11
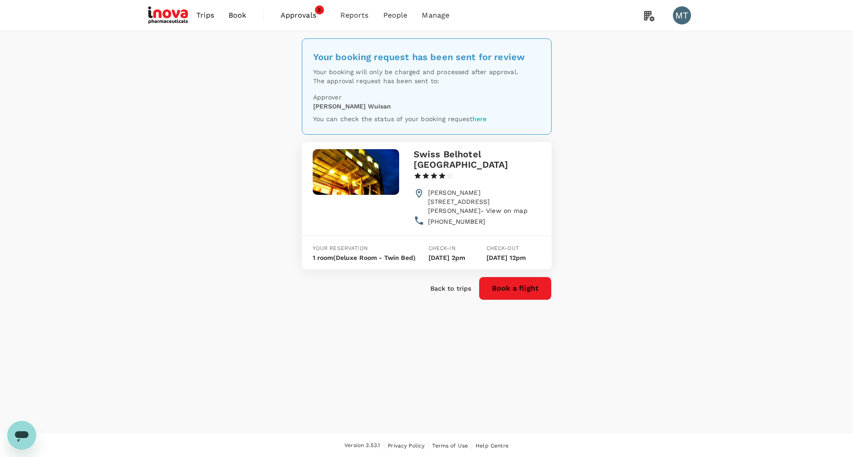
click at [303, 18] on span "Approvals" at bounding box center [303, 15] width 45 height 11
